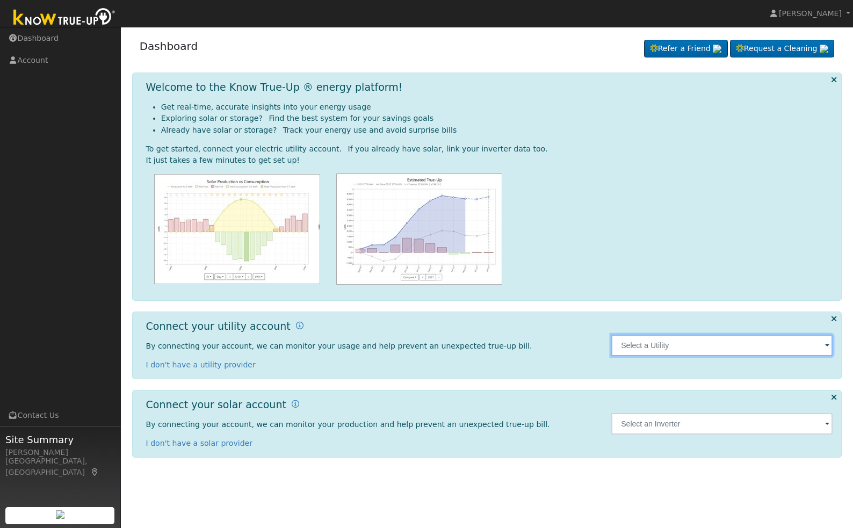
click at [666, 352] on input "text" at bounding box center [721, 345] width 221 height 21
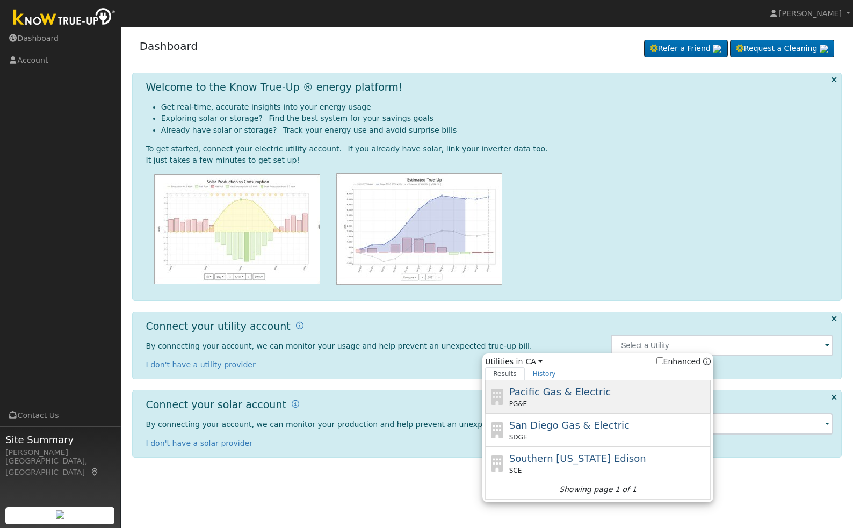
click at [579, 394] on span "Pacific Gas & Electric" at bounding box center [560, 391] width 102 height 11
type input "PG&E"
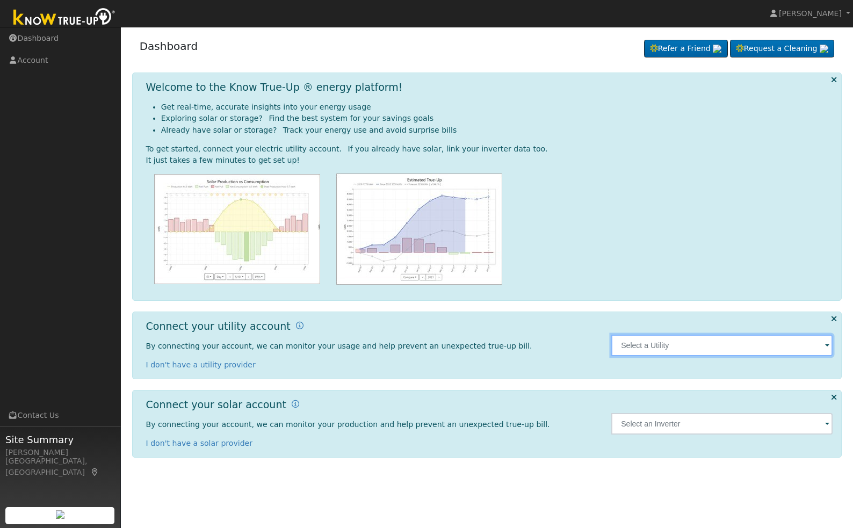
click at [654, 351] on input "text" at bounding box center [721, 345] width 221 height 21
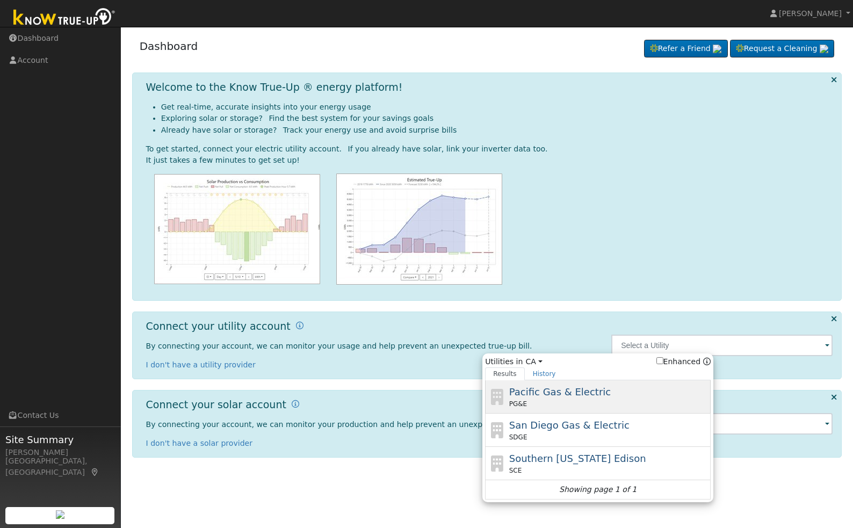
click at [584, 393] on span "Pacific Gas & Electric" at bounding box center [560, 391] width 102 height 11
type input "PG&E"
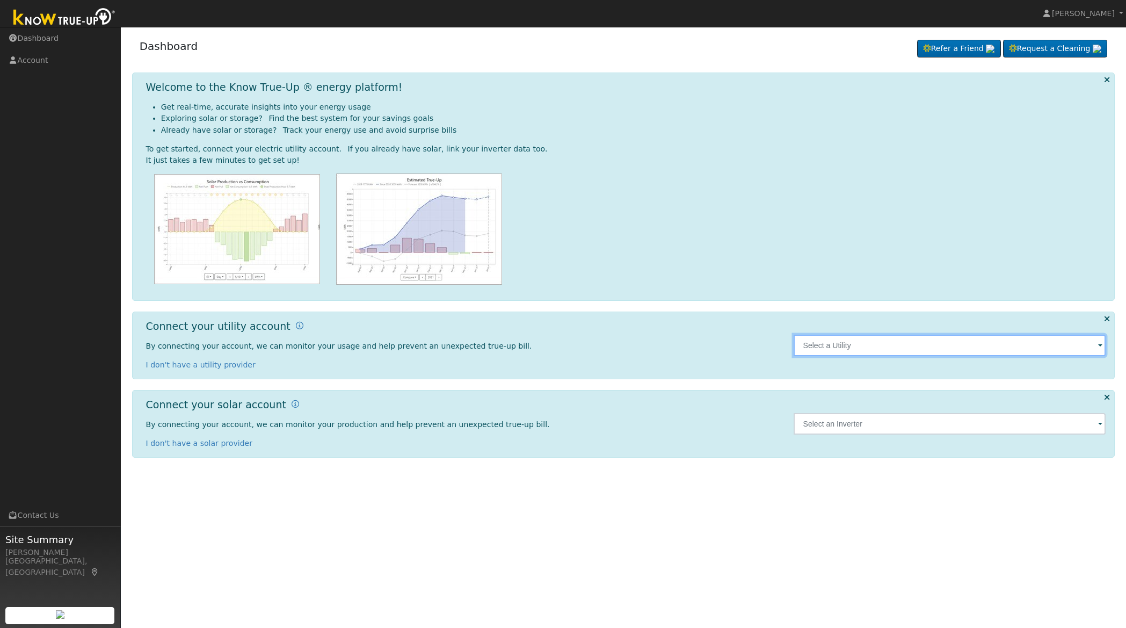
click at [897, 343] on input "text" at bounding box center [950, 345] width 313 height 21
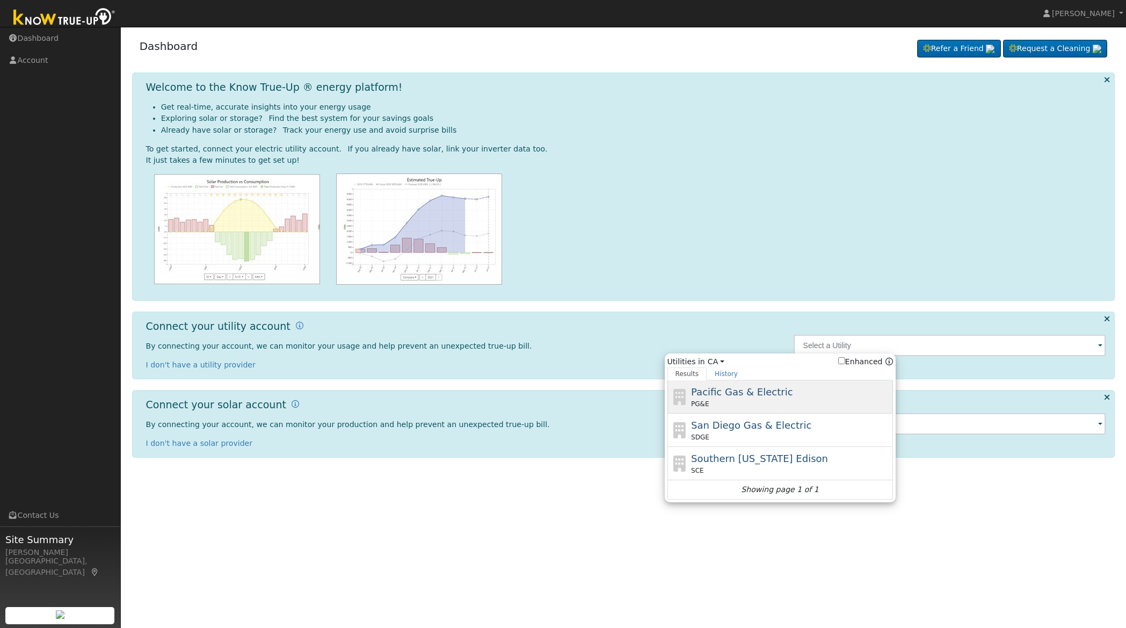
click at [705, 393] on span "Pacific Gas & Electric" at bounding box center [742, 391] width 102 height 11
type input "PG&E"
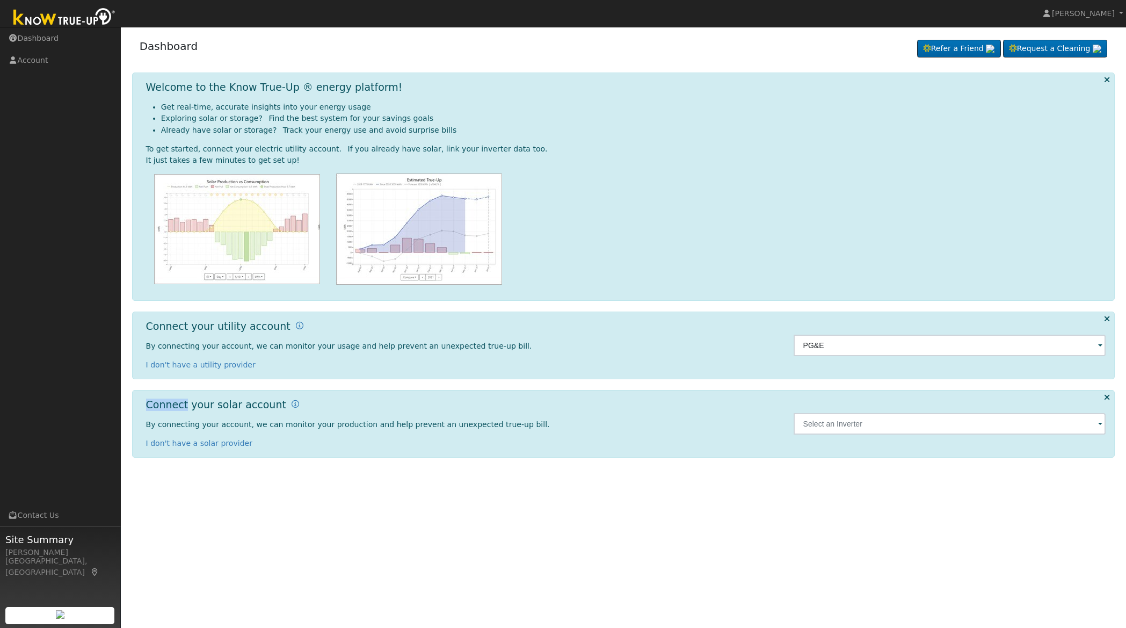
click at [705, 393] on div "Connect your solar account By connecting your account, we can monitor your prod…" at bounding box center [624, 424] width 984 height 68
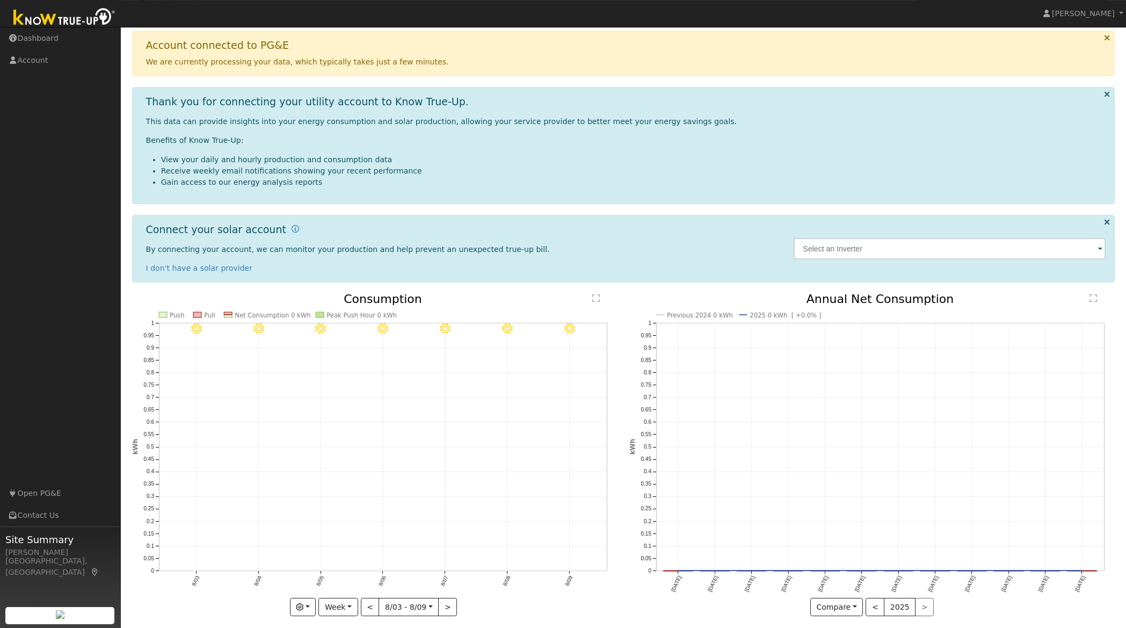
scroll to position [76, 0]
click at [1108, 221] on icon at bounding box center [1107, 224] width 6 height 8
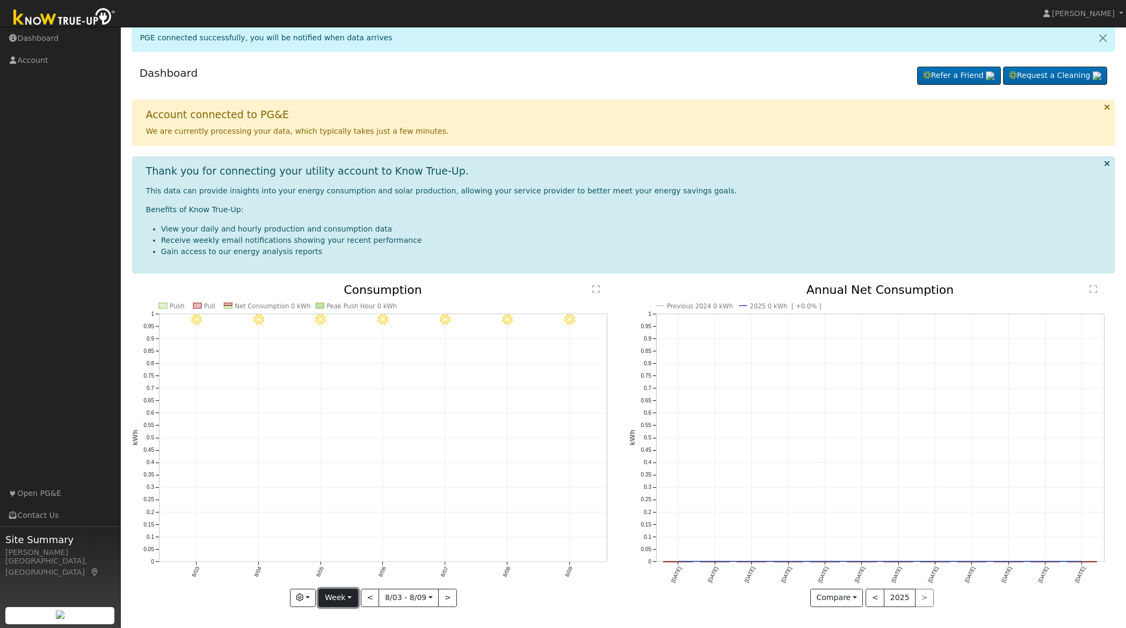
click at [335, 590] on button "Week" at bounding box center [338, 598] width 39 height 18
click at [341, 546] on link "Month" at bounding box center [356, 545] width 75 height 15
type input "2025-07-01"
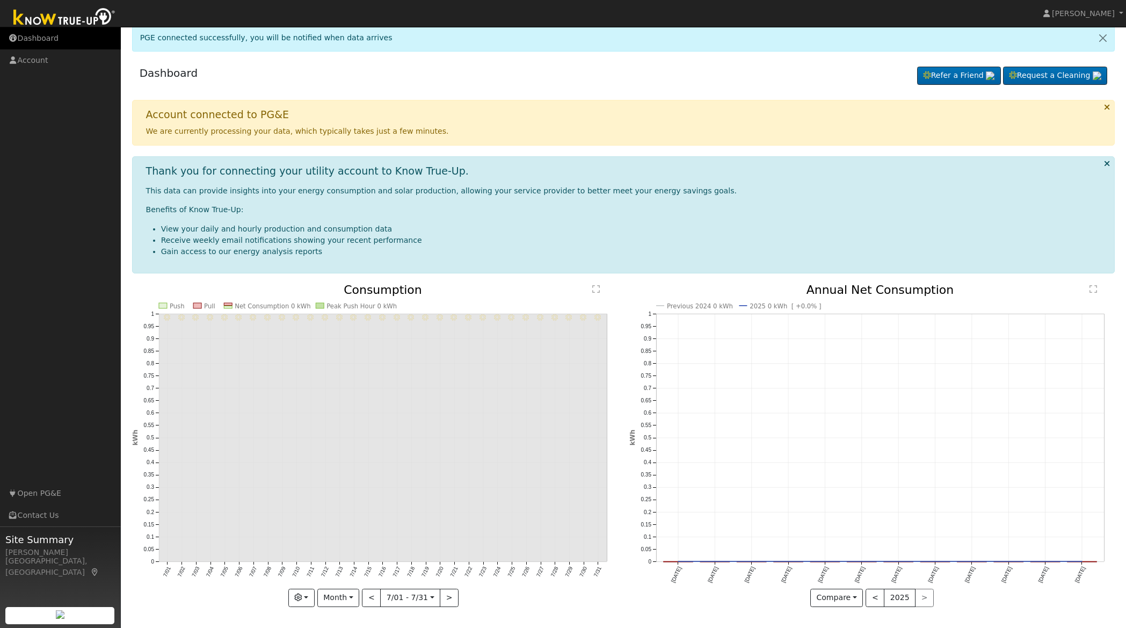
click at [31, 39] on link "Dashboard" at bounding box center [60, 38] width 121 height 22
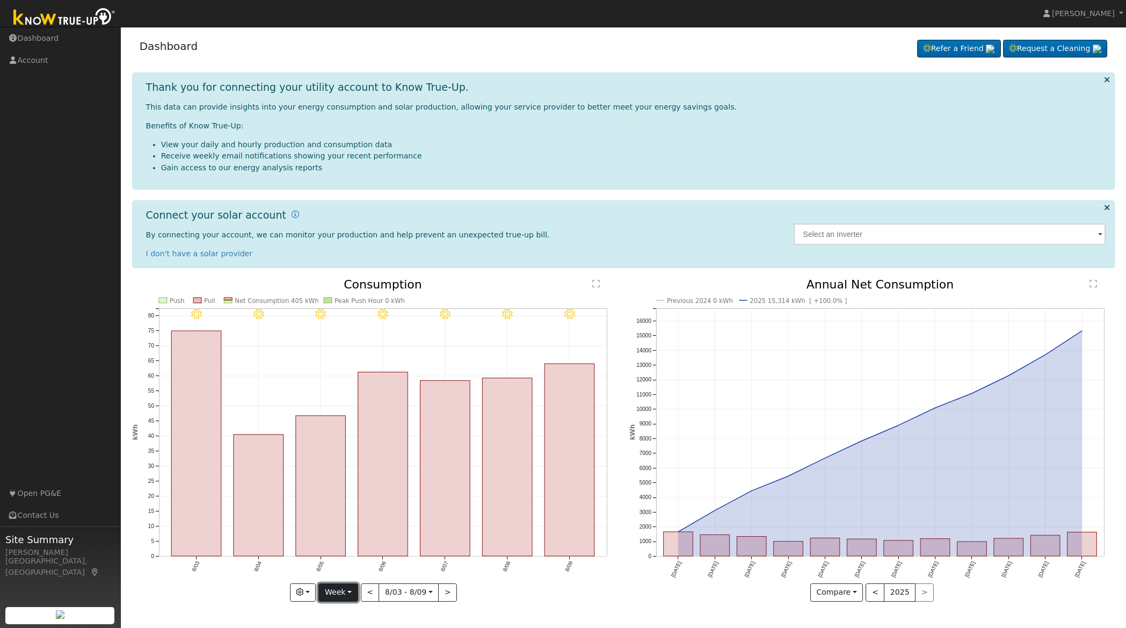
click at [352, 593] on button "Week" at bounding box center [338, 592] width 39 height 18
click at [348, 550] on link "Year" at bounding box center [356, 554] width 75 height 15
type input "[DATE]"
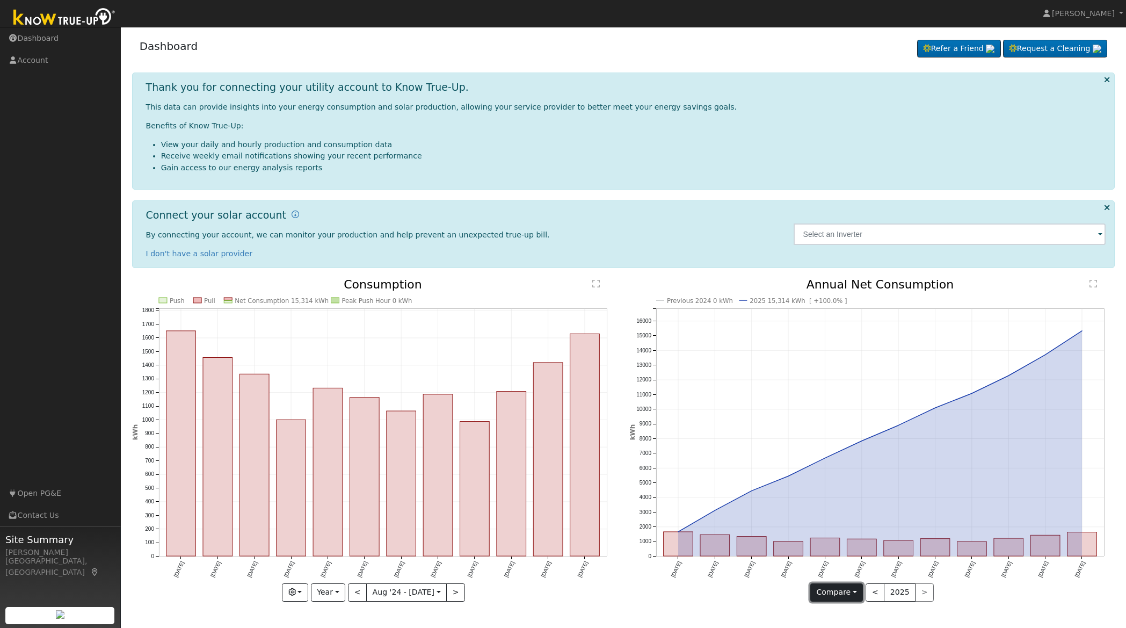
click at [856, 593] on button "Compare" at bounding box center [837, 592] width 53 height 18
click at [880, 594] on button "<" at bounding box center [875, 592] width 19 height 18
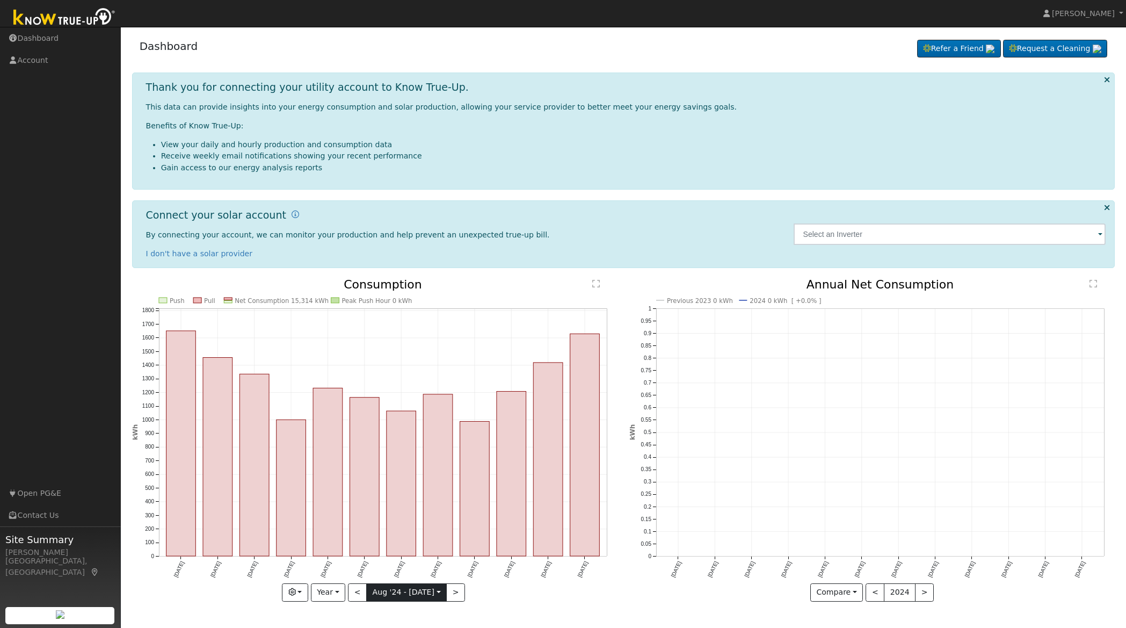
click at [383, 596] on input "[DATE]" at bounding box center [407, 592] width 80 height 17
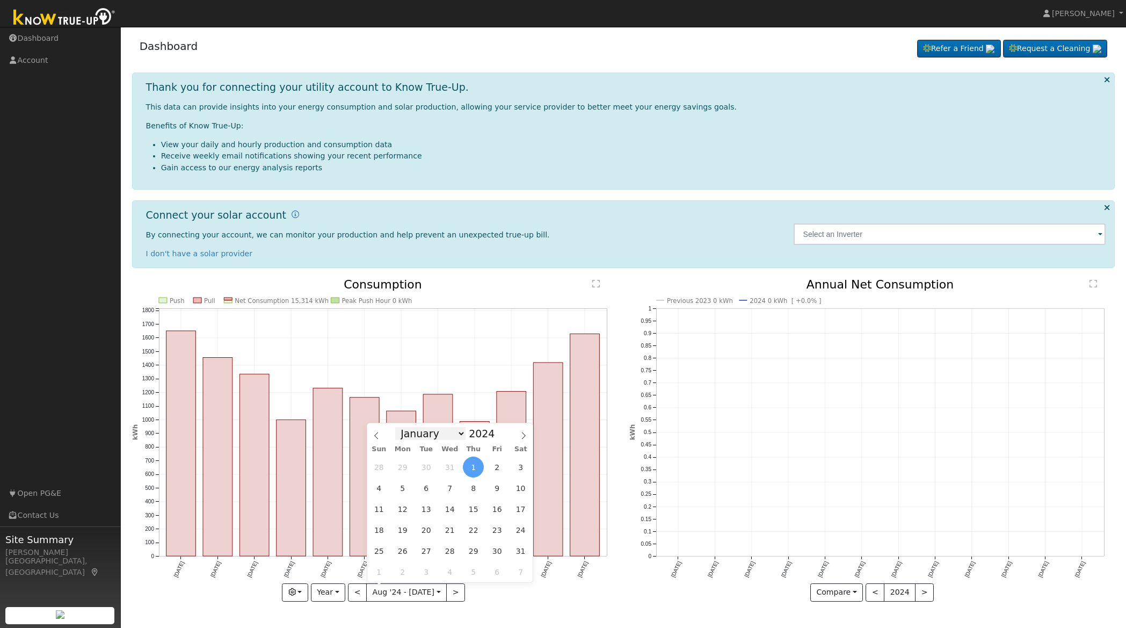
click option "August" at bounding box center [0, 0] width 0 height 0
click at [479, 438] on input "2024" at bounding box center [485, 434] width 39 height 12
click at [497, 439] on span at bounding box center [501, 437] width 8 height 6
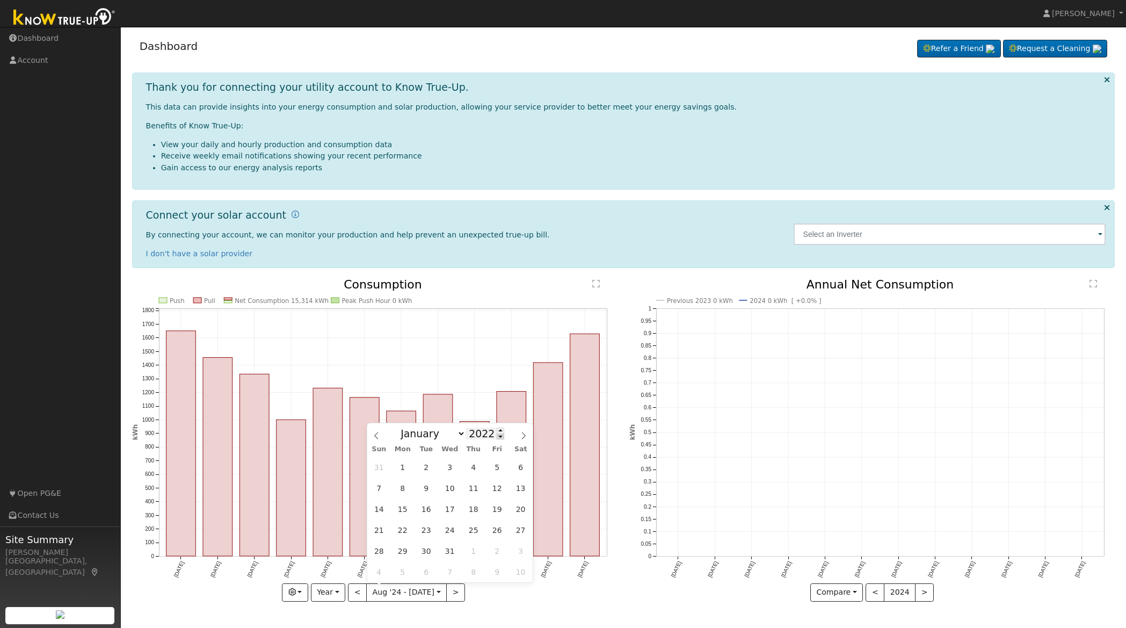
type input "2021"
click at [427, 591] on input "[DATE]" at bounding box center [407, 592] width 80 height 17
click at [386, 469] on span "1" at bounding box center [379, 467] width 21 height 21
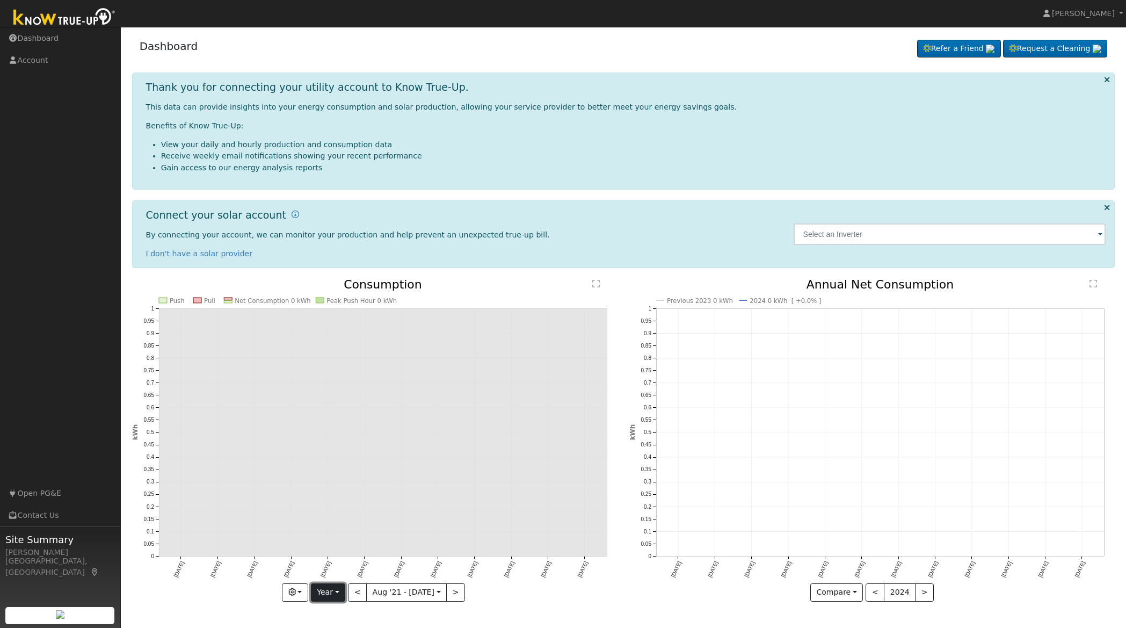
click at [337, 594] on button "Year" at bounding box center [328, 592] width 34 height 18
click at [342, 537] on link "Month" at bounding box center [349, 539] width 75 height 15
type input "[DATE]"
type input "2022"
select select "6"
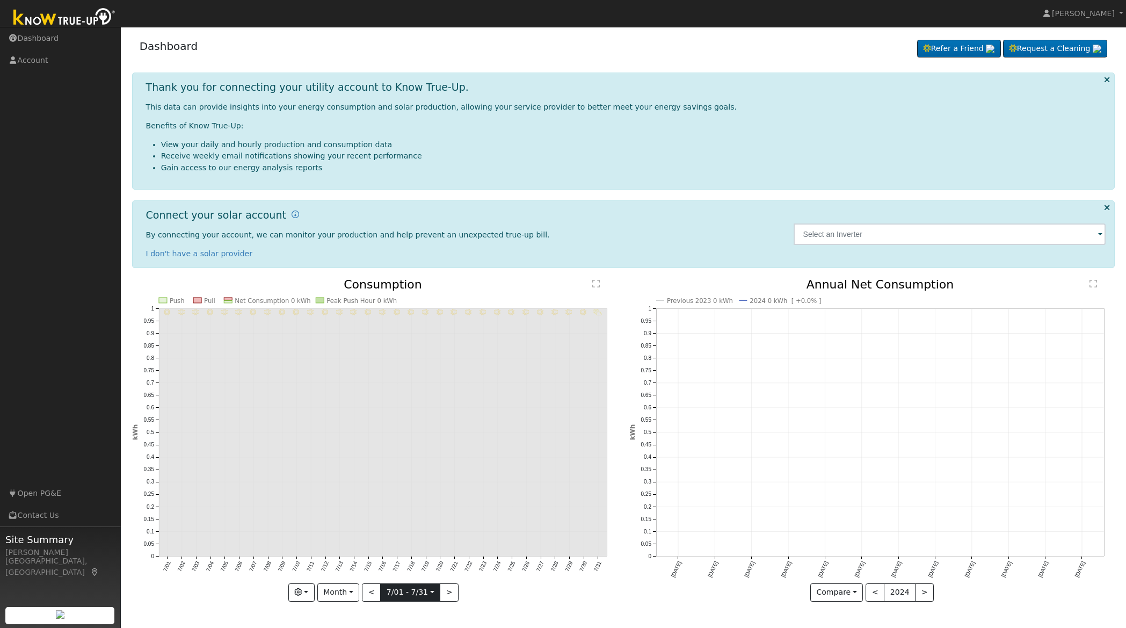
click at [408, 599] on input "[DATE]" at bounding box center [410, 592] width 59 height 17
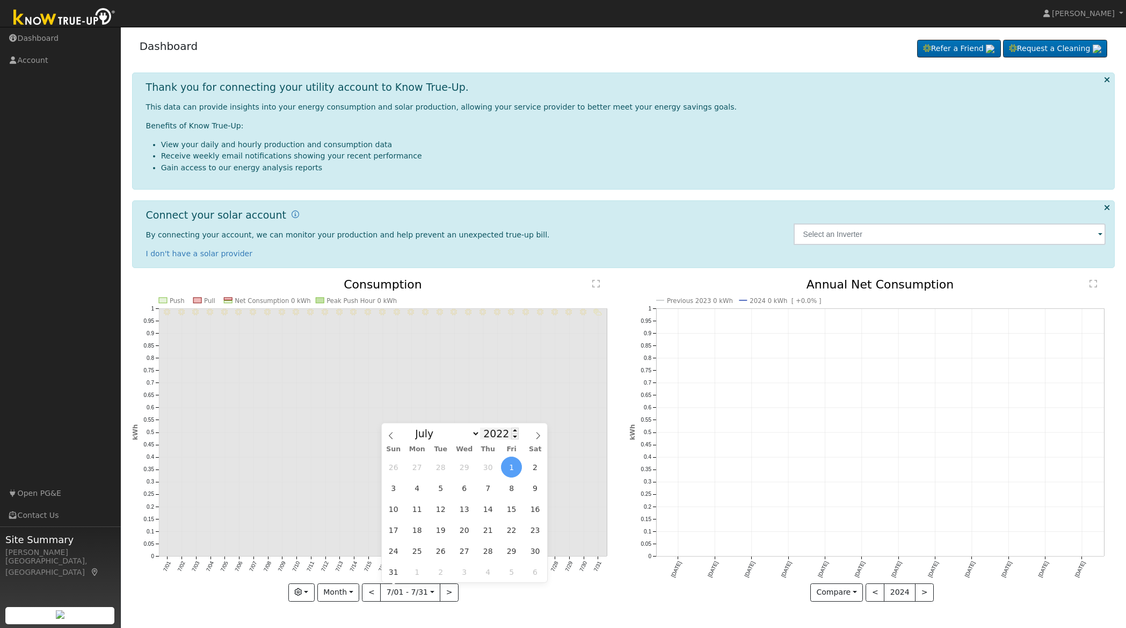
click at [504, 434] on input "2022" at bounding box center [499, 434] width 39 height 12
click at [511, 432] on span at bounding box center [515, 431] width 8 height 6
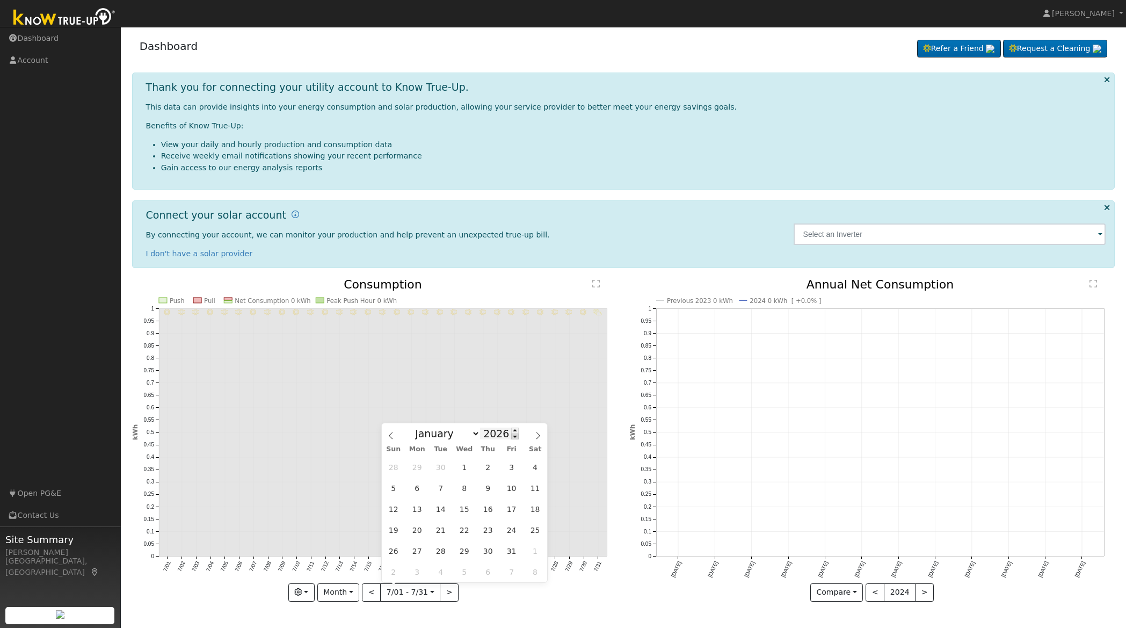
click at [511, 438] on span at bounding box center [515, 437] width 8 height 6
type input "2025"
click at [505, 612] on div "7/31 - PartlyCloudy 7/30 - Clear 7/29 - Clear 7/28 - Clear 7/27 - Clear 7/26 - …" at bounding box center [374, 448] width 497 height 339
click at [414, 594] on input "[DATE]" at bounding box center [410, 592] width 59 height 17
click at [436, 467] on span "1" at bounding box center [440, 467] width 21 height 21
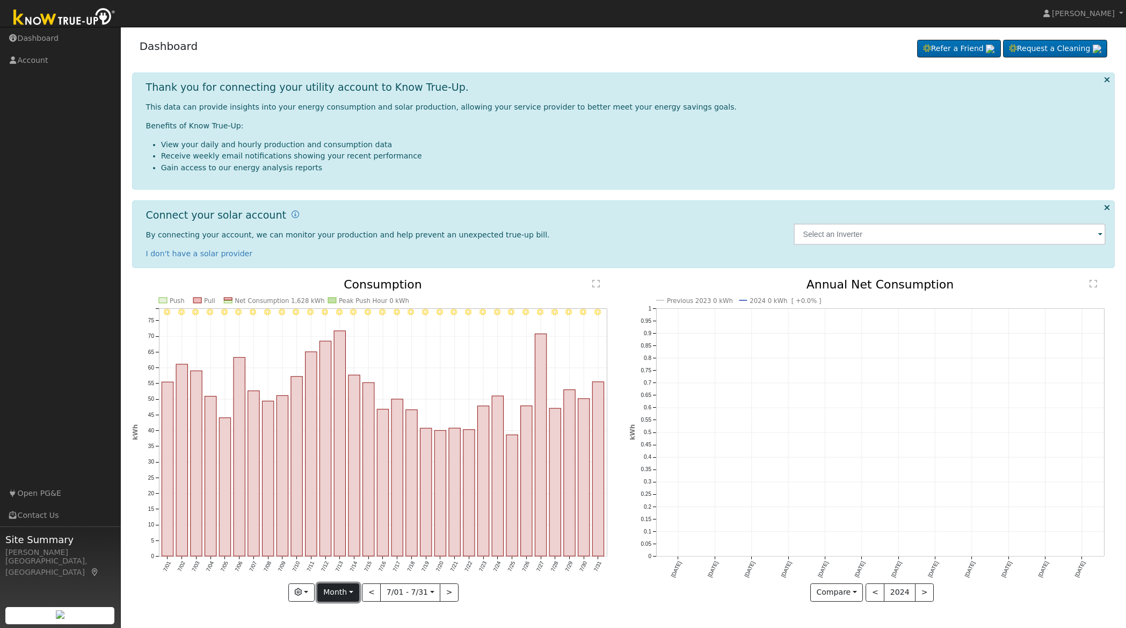
click at [338, 597] on button "Month" at bounding box center [338, 592] width 42 height 18
click at [336, 553] on link "Year" at bounding box center [355, 554] width 75 height 15
type input "[DATE]"
